Goal: Task Accomplishment & Management: Use online tool/utility

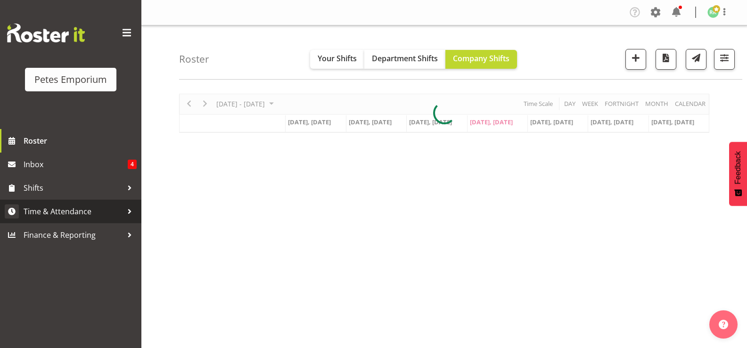
click at [86, 204] on span "Time & Attendance" at bounding box center [73, 211] width 99 height 14
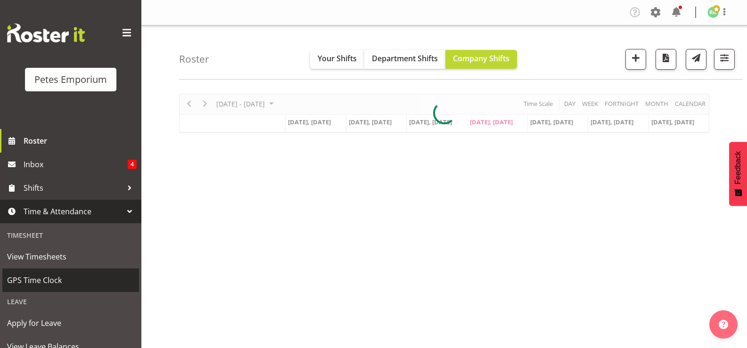
click at [54, 279] on span "GPS Time Clock" at bounding box center [70, 280] width 127 height 14
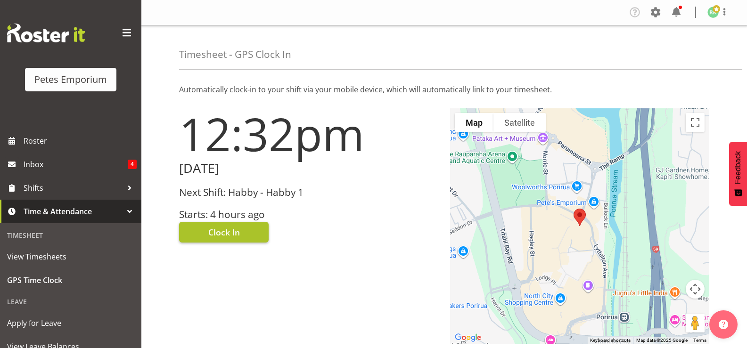
click at [244, 229] on button "Clock In" at bounding box center [224, 232] width 90 height 21
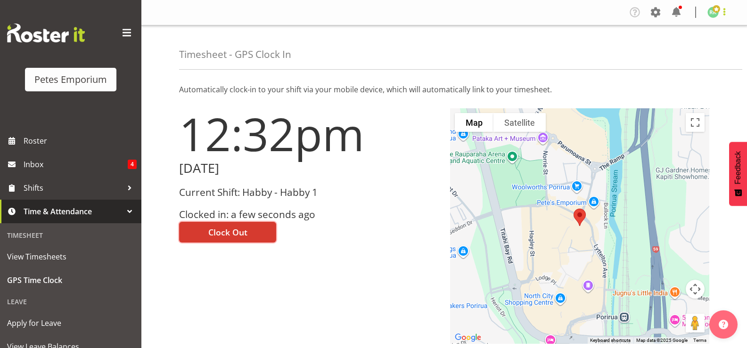
click at [723, 16] on span at bounding box center [723, 11] width 11 height 11
click at [688, 55] on link "Log Out" at bounding box center [684, 49] width 90 height 17
